Goal: Information Seeking & Learning: Learn about a topic

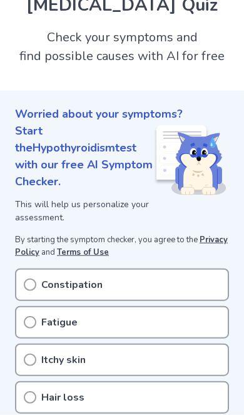
scroll to position [56, 0]
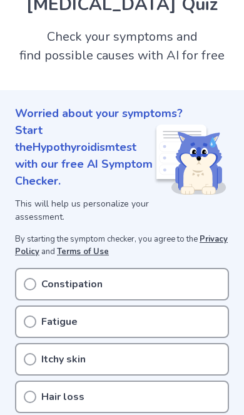
click at [36, 343] on div "Itchy skin" at bounding box center [122, 359] width 214 height 33
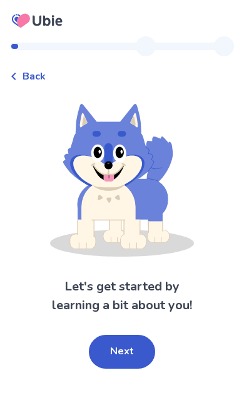
click at [113, 352] on button "Next" at bounding box center [122, 352] width 66 height 34
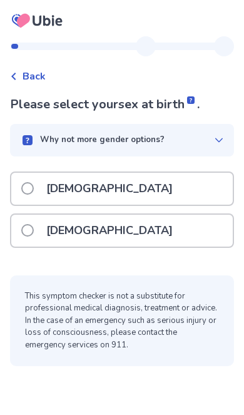
click at [34, 235] on label "Female" at bounding box center [100, 231] width 159 height 32
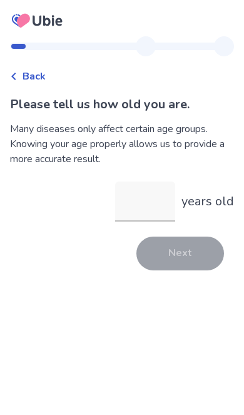
click at [152, 201] on input "years old" at bounding box center [145, 202] width 60 height 40
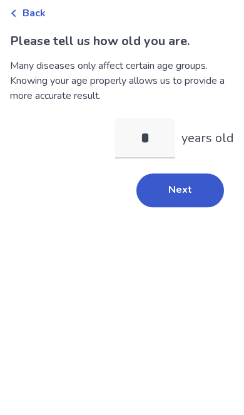
type input "**"
click at [160, 237] on button "Next" at bounding box center [181, 254] width 88 height 34
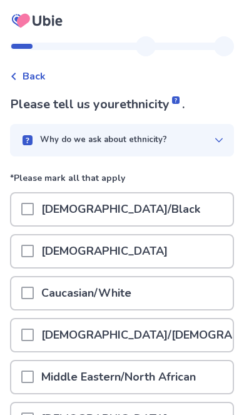
click at [33, 293] on span at bounding box center [27, 293] width 13 height 13
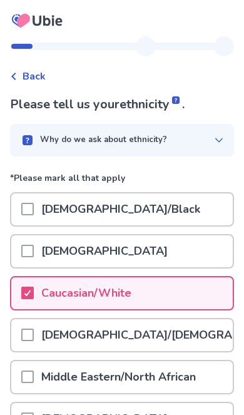
click at [31, 341] on div at bounding box center [27, 335] width 13 height 32
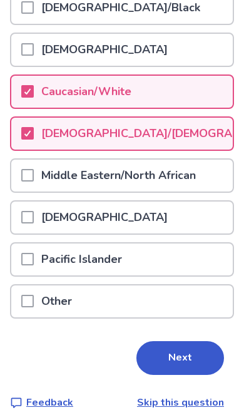
scroll to position [216, 0]
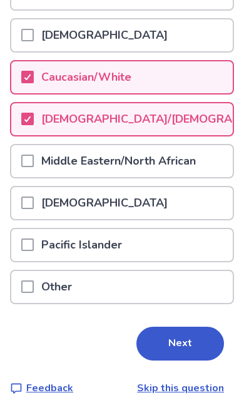
click at [191, 340] on button "Next" at bounding box center [181, 344] width 88 height 34
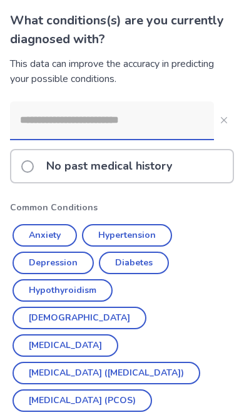
scroll to position [84, 0]
click at [76, 234] on button "Anxiety" at bounding box center [45, 235] width 65 height 23
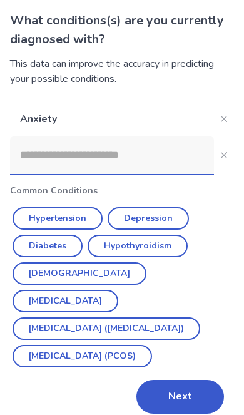
scroll to position [19, 0]
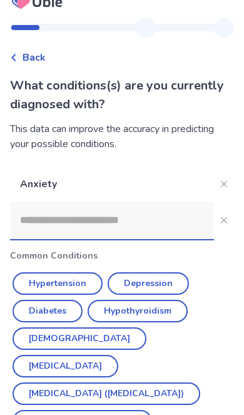
click at [162, 281] on button "Depression" at bounding box center [148, 283] width 81 height 23
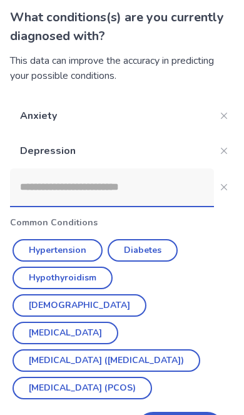
scroll to position [0, 0]
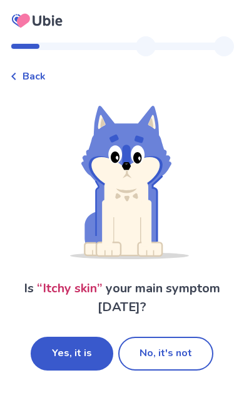
click at [174, 356] on button "No, it's not" at bounding box center [165, 354] width 95 height 34
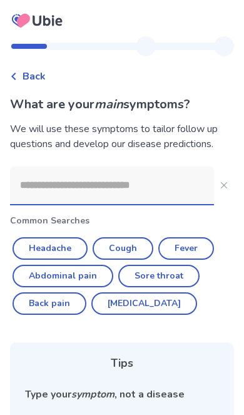
click at [175, 188] on input at bounding box center [112, 186] width 204 height 38
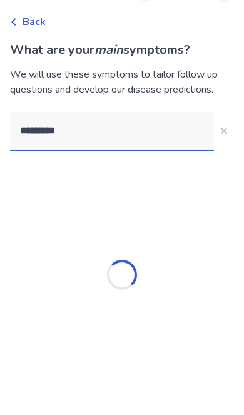
type input "*********"
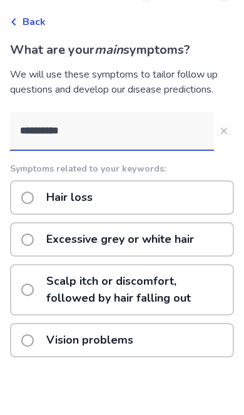
click at [41, 236] on p "Hair loss" at bounding box center [69, 252] width 61 height 32
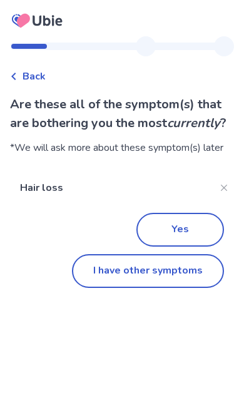
click at [182, 272] on button "I have other symptoms" at bounding box center [148, 271] width 152 height 34
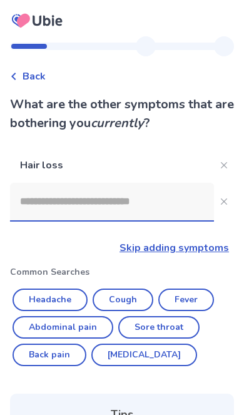
scroll to position [54, 0]
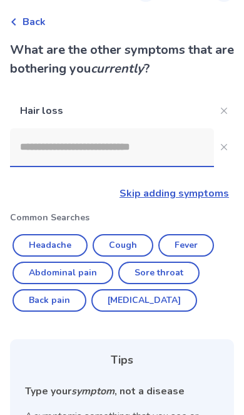
click at [139, 147] on input at bounding box center [112, 147] width 204 height 38
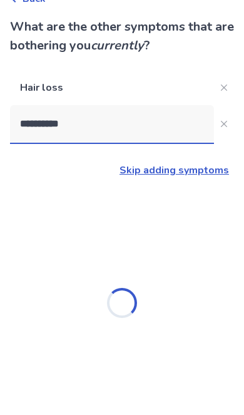
type input "**********"
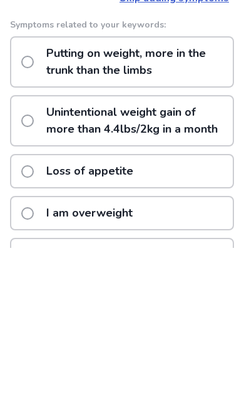
scroll to position [83, 0]
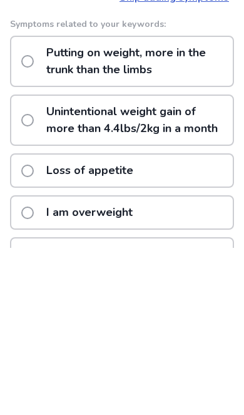
click at [25, 281] on span at bounding box center [27, 287] width 13 height 13
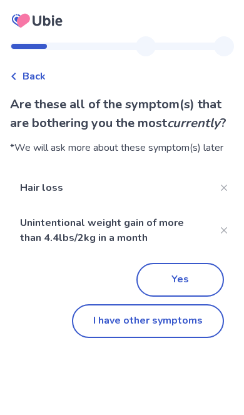
click at [227, 226] on button "Close" at bounding box center [224, 231] width 20 height 20
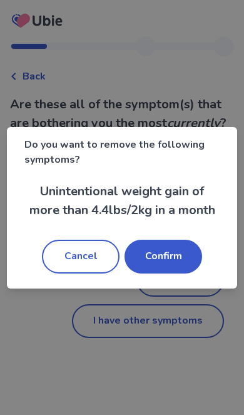
click at [160, 274] on button "Confirm" at bounding box center [164, 257] width 78 height 34
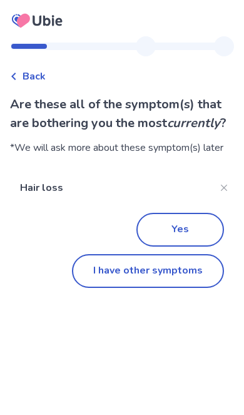
click at [191, 271] on button "I have other symptoms" at bounding box center [148, 271] width 152 height 34
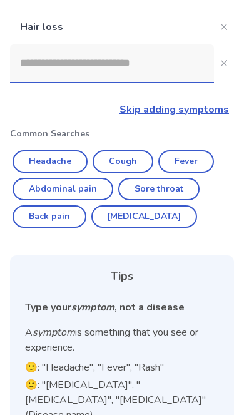
click at [47, 58] on input at bounding box center [112, 63] width 204 height 38
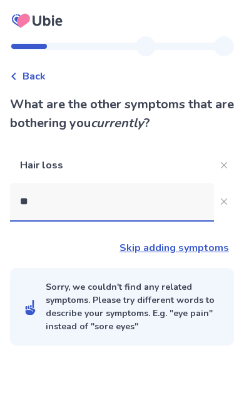
scroll to position [51, 0]
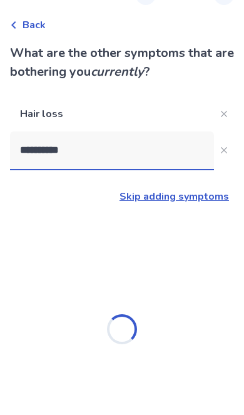
type input "**********"
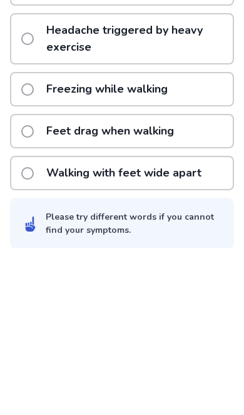
scroll to position [422, 0]
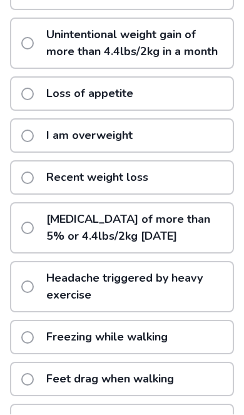
click at [23, 133] on span at bounding box center [27, 136] width 13 height 13
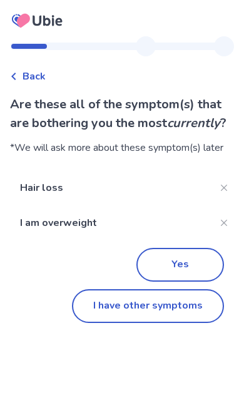
click at [192, 306] on button "I have other symptoms" at bounding box center [148, 306] width 152 height 34
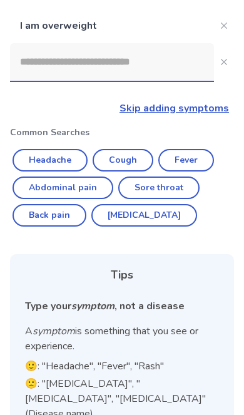
click at [153, 80] on input at bounding box center [112, 62] width 204 height 38
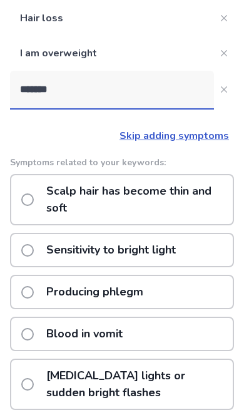
scroll to position [141, 0]
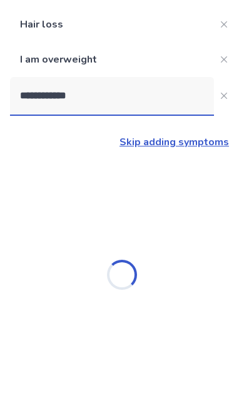
type input "**********"
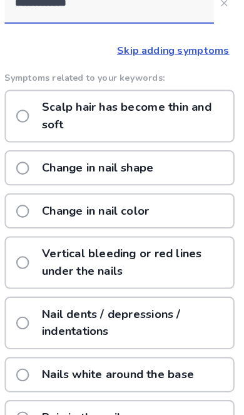
scroll to position [233, 0]
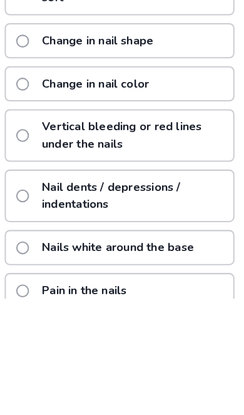
click at [25, 291] on label "Nail dents / depressions / indentations" at bounding box center [127, 315] width 212 height 49
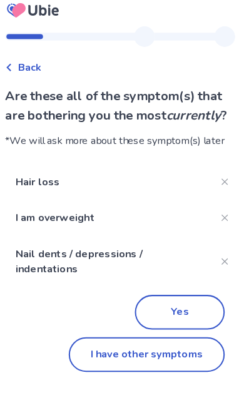
click at [175, 340] on button "I have other symptoms" at bounding box center [148, 357] width 152 height 34
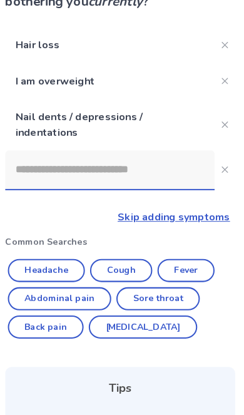
scroll to position [122, 0]
click at [182, 163] on input at bounding box center [112, 166] width 204 height 38
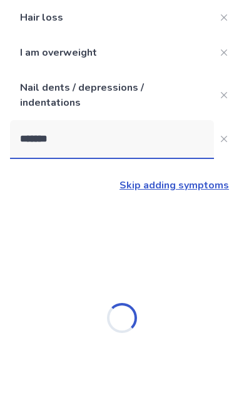
type input "*******"
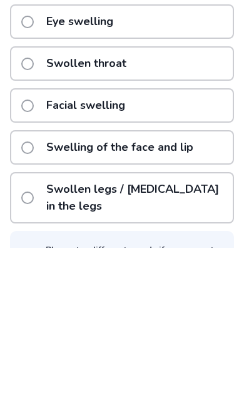
scroll to position [432, 0]
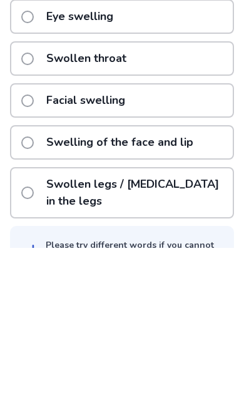
click at [27, 354] on span at bounding box center [27, 360] width 13 height 13
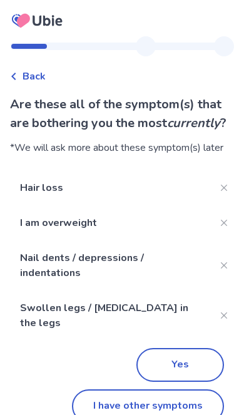
click at [180, 400] on button "I have other symptoms" at bounding box center [148, 407] width 152 height 34
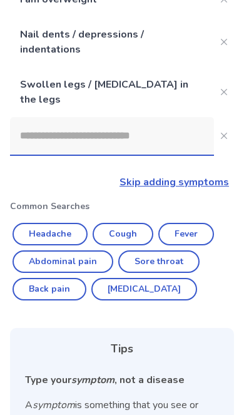
scroll to position [157, 0]
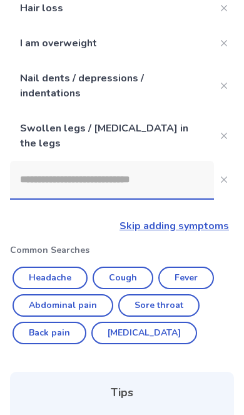
click at [170, 172] on input at bounding box center [112, 180] width 204 height 38
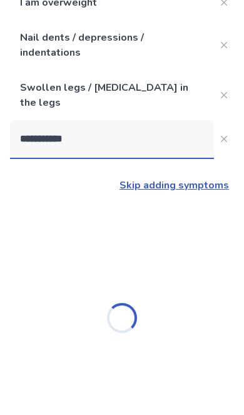
type input "**********"
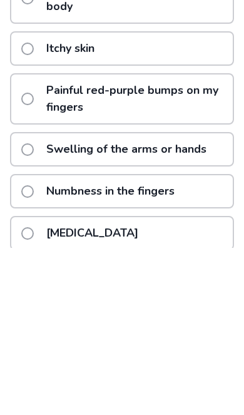
scroll to position [509, 0]
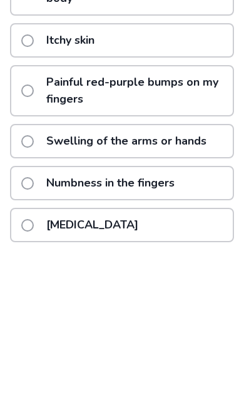
click at [38, 335] on label "Numbness in the fingers" at bounding box center [101, 351] width 161 height 32
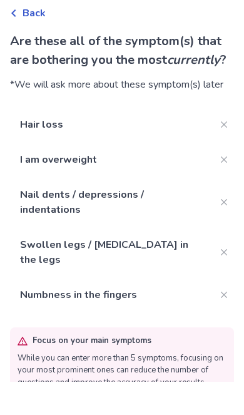
scroll to position [29, 0]
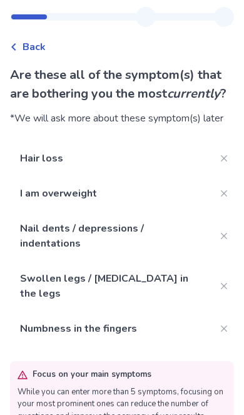
click at [226, 233] on icon "Close" at bounding box center [224, 236] width 6 height 6
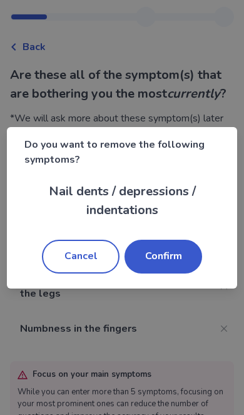
click at [180, 274] on button "Confirm" at bounding box center [164, 257] width 78 height 34
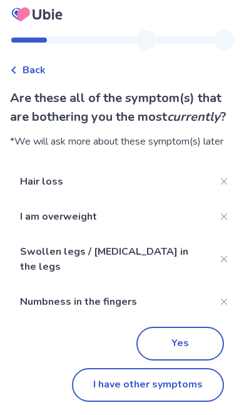
scroll to position [51, 0]
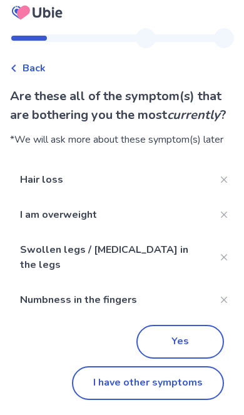
click at [196, 325] on button "Yes" at bounding box center [181, 342] width 88 height 34
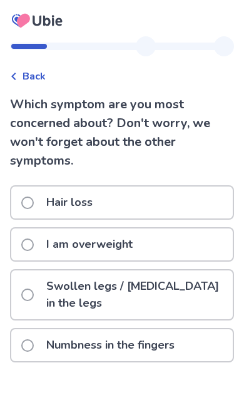
click at [30, 299] on span at bounding box center [27, 295] width 13 height 13
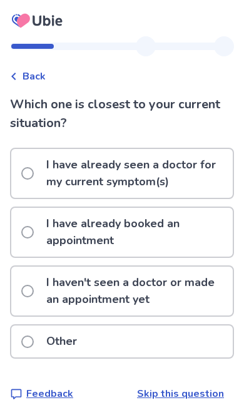
click at [31, 293] on span at bounding box center [27, 291] width 13 height 13
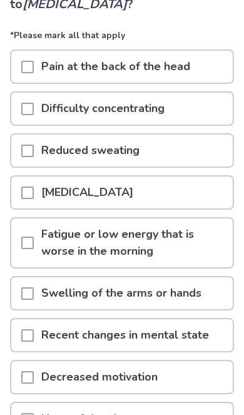
scroll to position [138, 0]
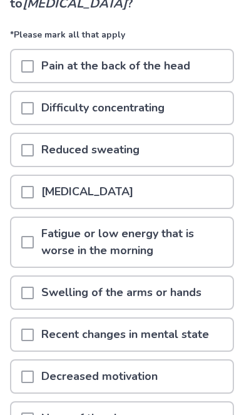
click at [22, 371] on span at bounding box center [27, 377] width 13 height 13
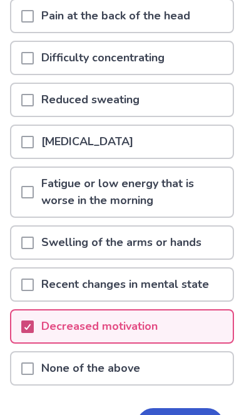
scroll to position [189, 0]
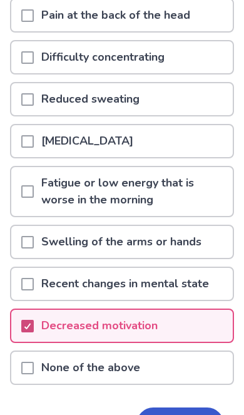
click at [187, 385] on div "Do you have any of the following symptoms related to hypothyroidism ? *Please m…" at bounding box center [122, 191] width 224 height 571
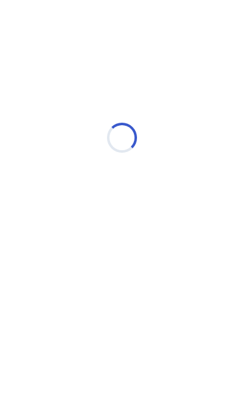
scroll to position [0, 0]
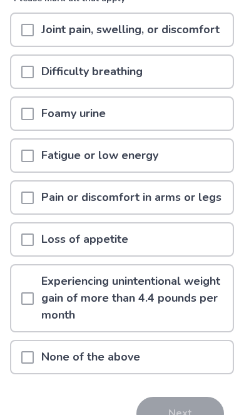
scroll to position [175, 0]
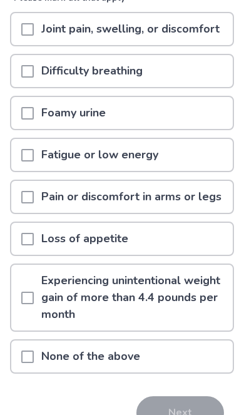
click at [24, 297] on span at bounding box center [27, 298] width 13 height 13
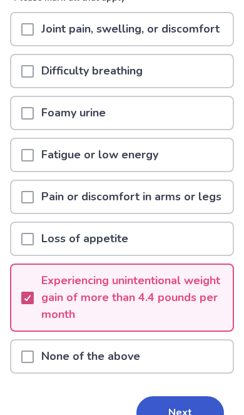
click at [33, 236] on span at bounding box center [27, 239] width 13 height 13
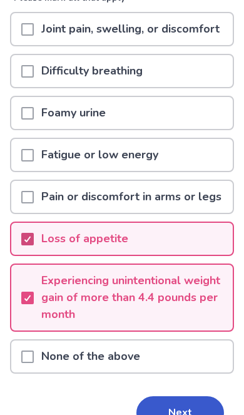
click at [33, 242] on span at bounding box center [27, 239] width 13 height 13
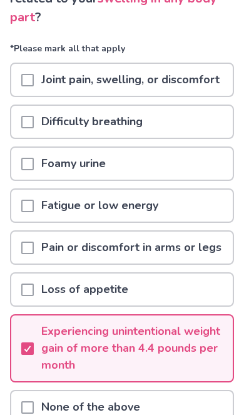
click at [31, 212] on span at bounding box center [27, 206] width 13 height 13
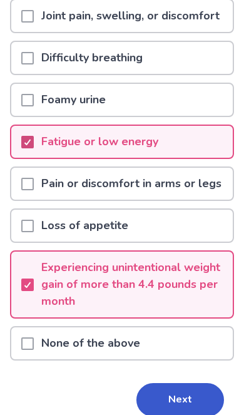
scroll to position [200, 0]
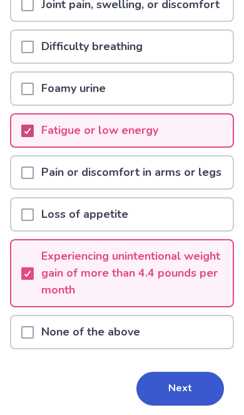
click at [183, 379] on button "Next" at bounding box center [181, 389] width 88 height 34
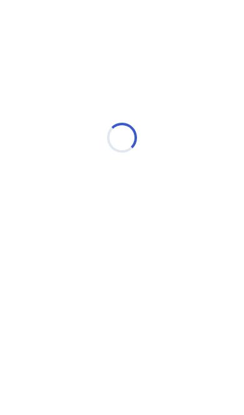
scroll to position [0, 0]
select select "*"
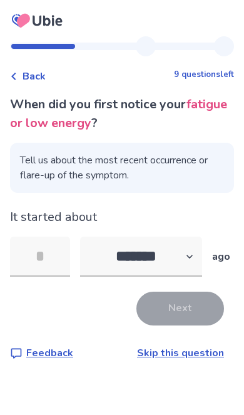
click at [30, 255] on input "tel" at bounding box center [40, 257] width 60 height 40
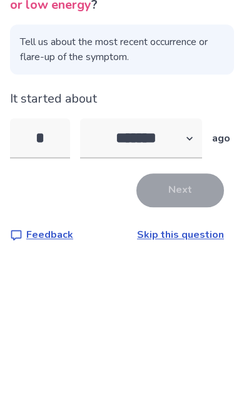
type input "**"
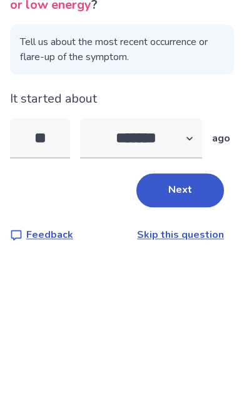
click at [199, 292] on button "Next" at bounding box center [181, 309] width 88 height 34
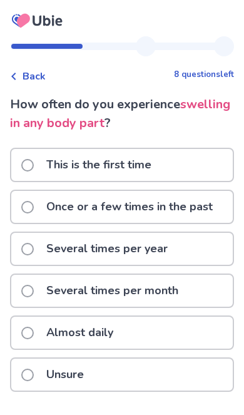
click at [23, 244] on label "Several times per year" at bounding box center [98, 249] width 154 height 32
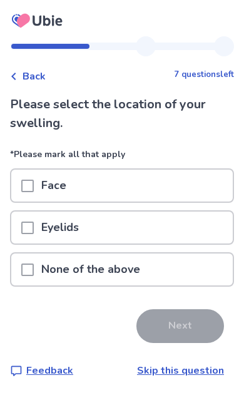
click at [31, 185] on span at bounding box center [27, 186] width 13 height 13
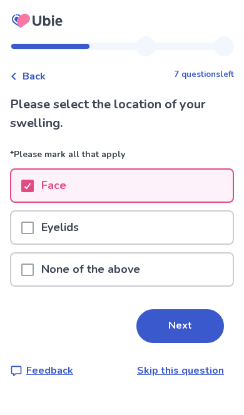
click at [33, 267] on span at bounding box center [27, 270] width 13 height 13
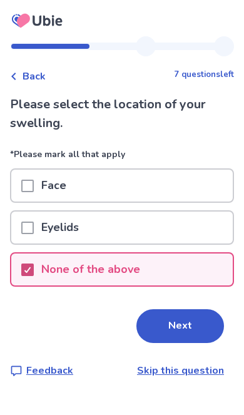
click at [190, 342] on button "Next" at bounding box center [181, 326] width 88 height 34
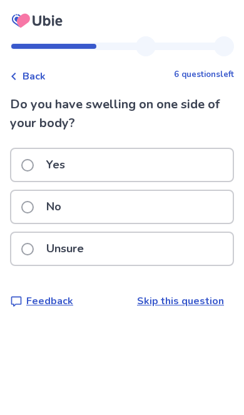
click at [29, 205] on span at bounding box center [27, 207] width 13 height 13
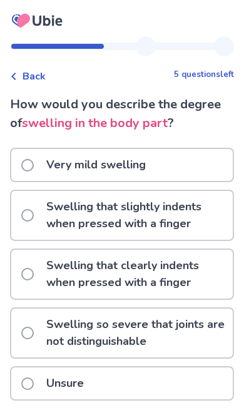
click at [28, 270] on span at bounding box center [27, 274] width 13 height 13
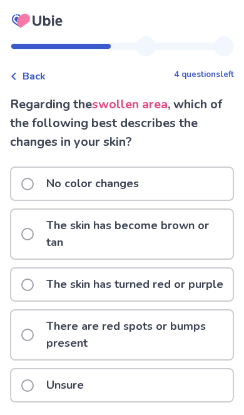
click at [23, 293] on label "The skin has turned red or purple" at bounding box center [126, 285] width 210 height 32
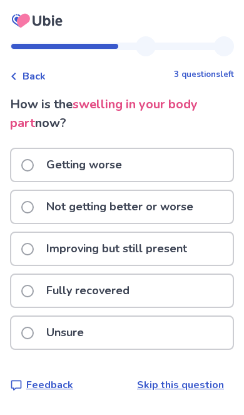
click at [27, 247] on span at bounding box center [27, 249] width 13 height 13
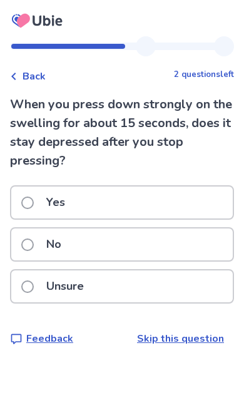
click at [168, 198] on div "Yes" at bounding box center [122, 203] width 222 height 32
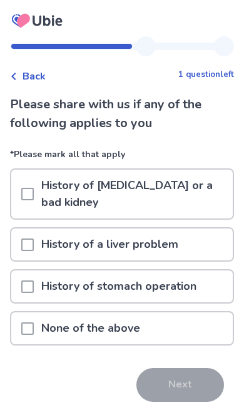
click at [179, 255] on p "History of a liver problem" at bounding box center [110, 245] width 152 height 32
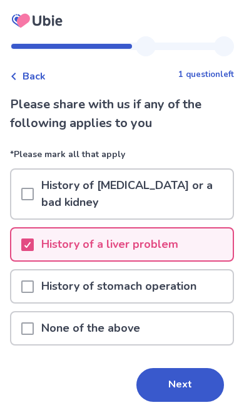
click at [191, 376] on button "Next" at bounding box center [181, 385] width 88 height 34
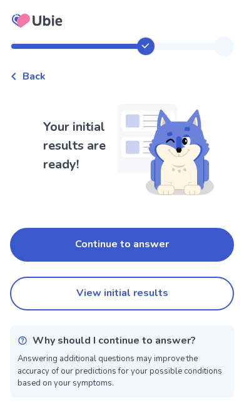
click at [190, 247] on button "Continue to answer" at bounding box center [122, 245] width 224 height 34
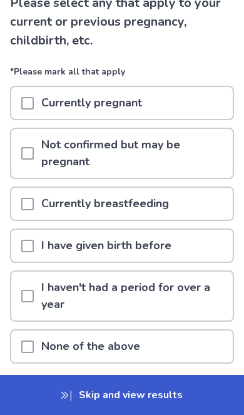
scroll to position [112, 0]
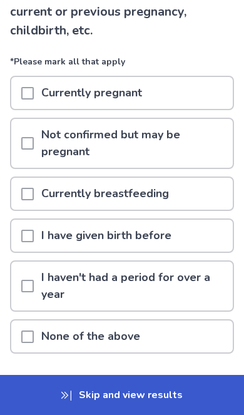
click at [182, 241] on div "I have given birth before" at bounding box center [122, 236] width 222 height 32
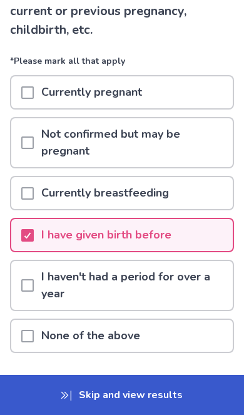
click at [192, 389] on button "Next" at bounding box center [181, 393] width 88 height 34
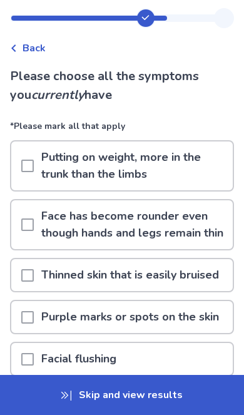
scroll to position [27, 0]
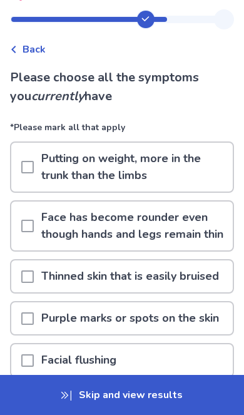
click at [194, 169] on p "Putting on weight, more in the trunk than the limbs" at bounding box center [133, 167] width 199 height 49
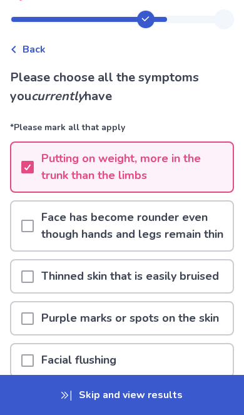
click at [182, 398] on p "Skip and view results" at bounding box center [122, 395] width 244 height 40
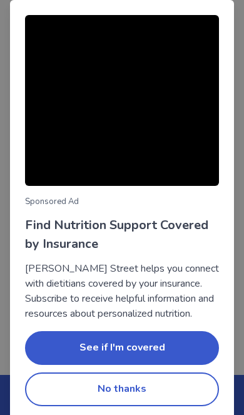
click at [186, 388] on button "No thanks" at bounding box center [122, 390] width 194 height 34
click at [183, 385] on button "No thanks" at bounding box center [122, 390] width 194 height 34
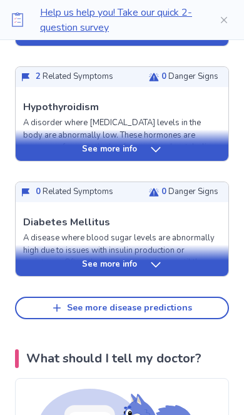
scroll to position [561, 0]
click at [180, 269] on div "See more info" at bounding box center [122, 265] width 213 height 13
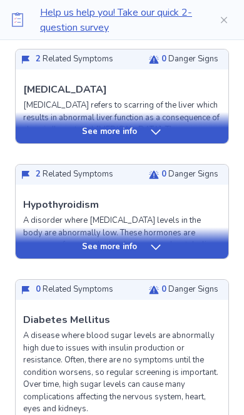
scroll to position [464, 0]
click at [185, 244] on div "See more info" at bounding box center [122, 247] width 213 height 13
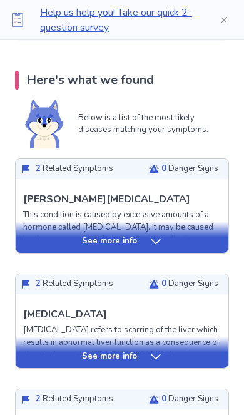
scroll to position [239, 0]
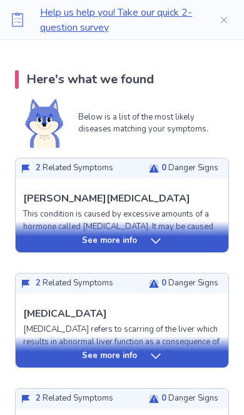
click at [189, 239] on div "See more info" at bounding box center [122, 241] width 213 height 13
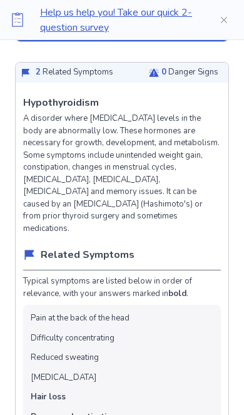
scroll to position [1488, 0]
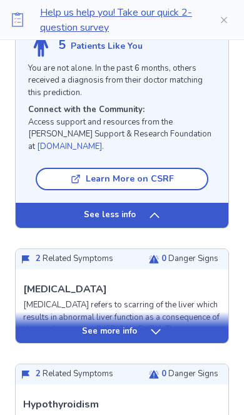
click at [181, 312] on div "See more info" at bounding box center [122, 327] width 213 height 31
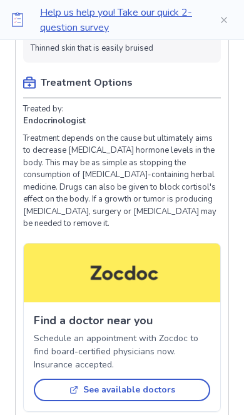
scroll to position [876, 0]
